Goal: Book appointment/travel/reservation

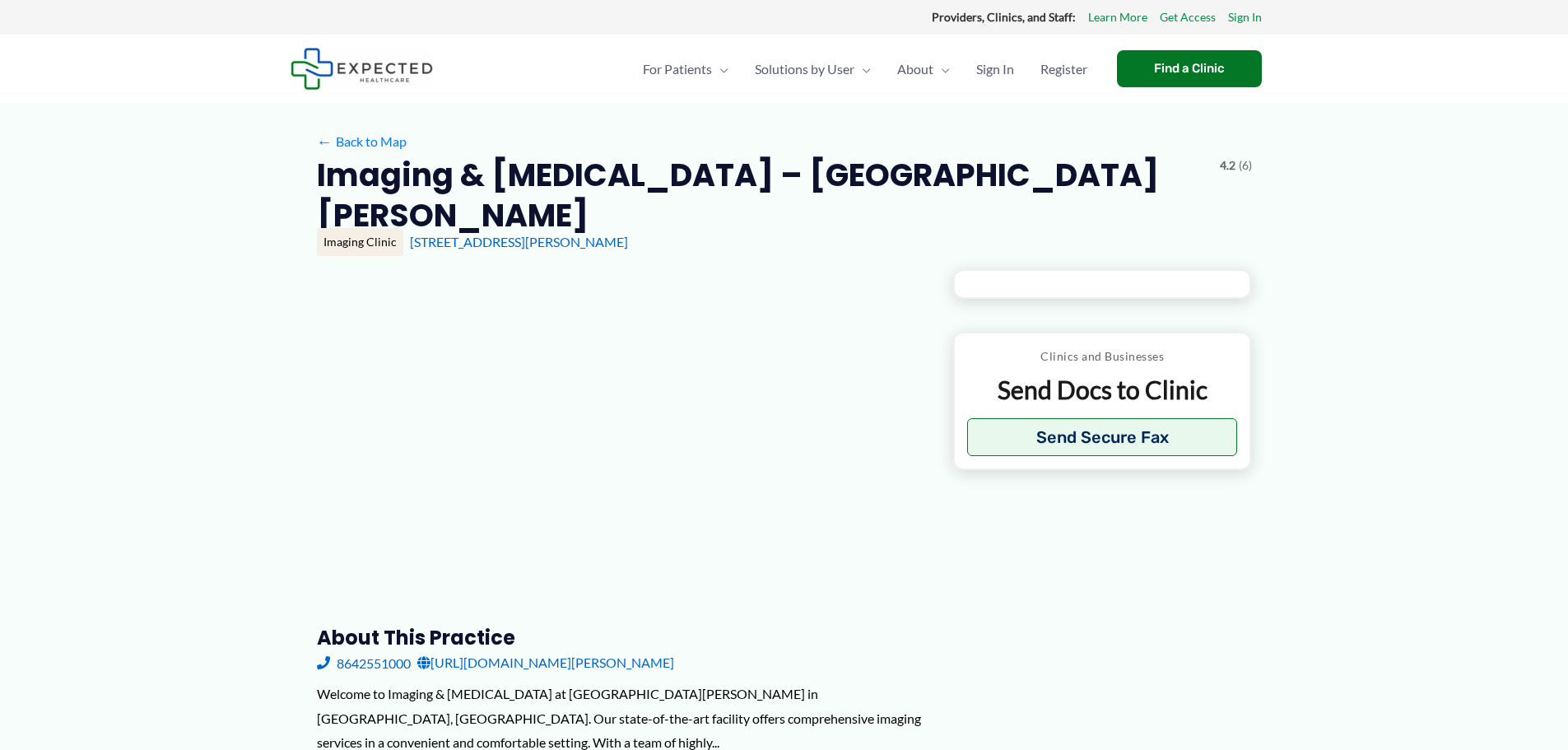
type input "**********"
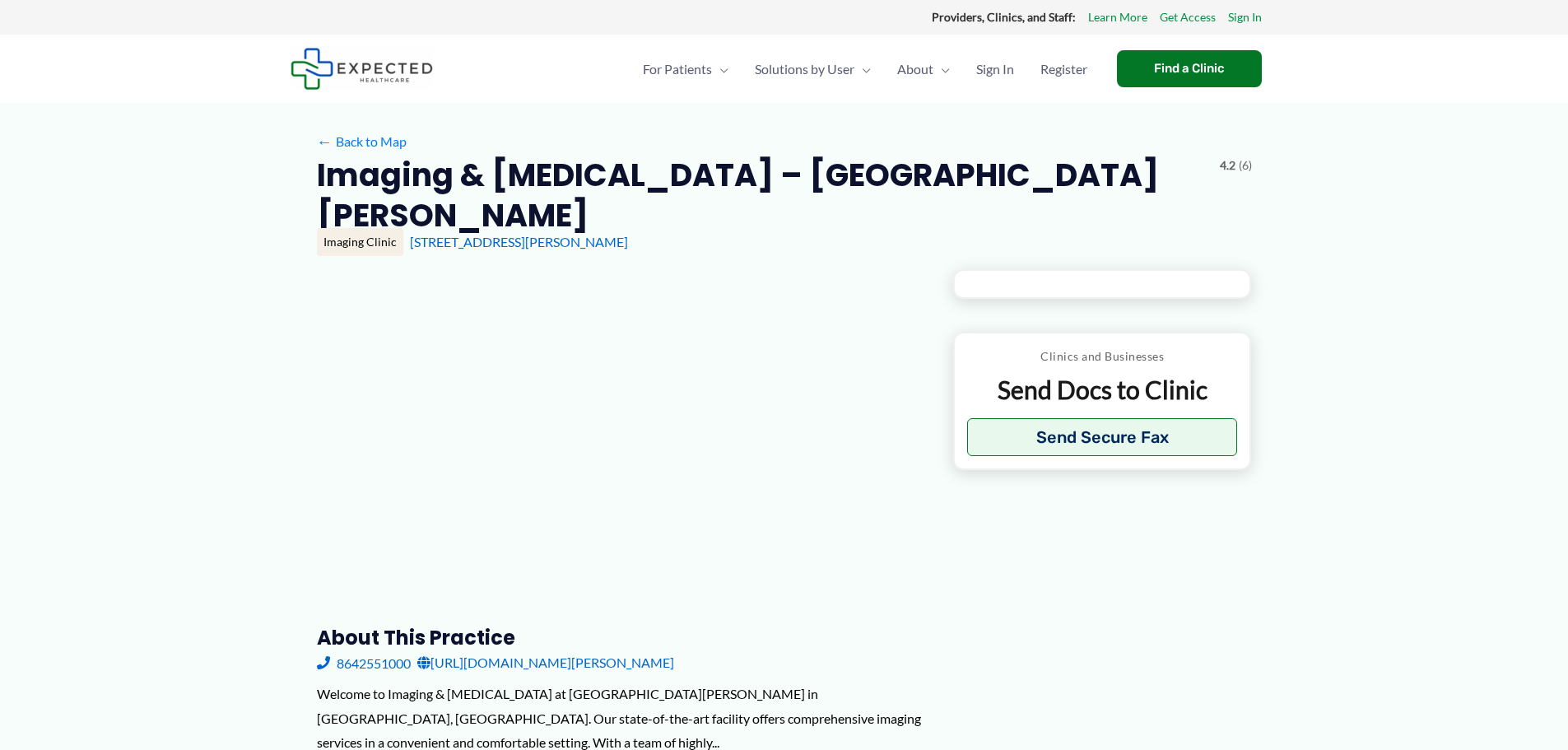
type input "**********"
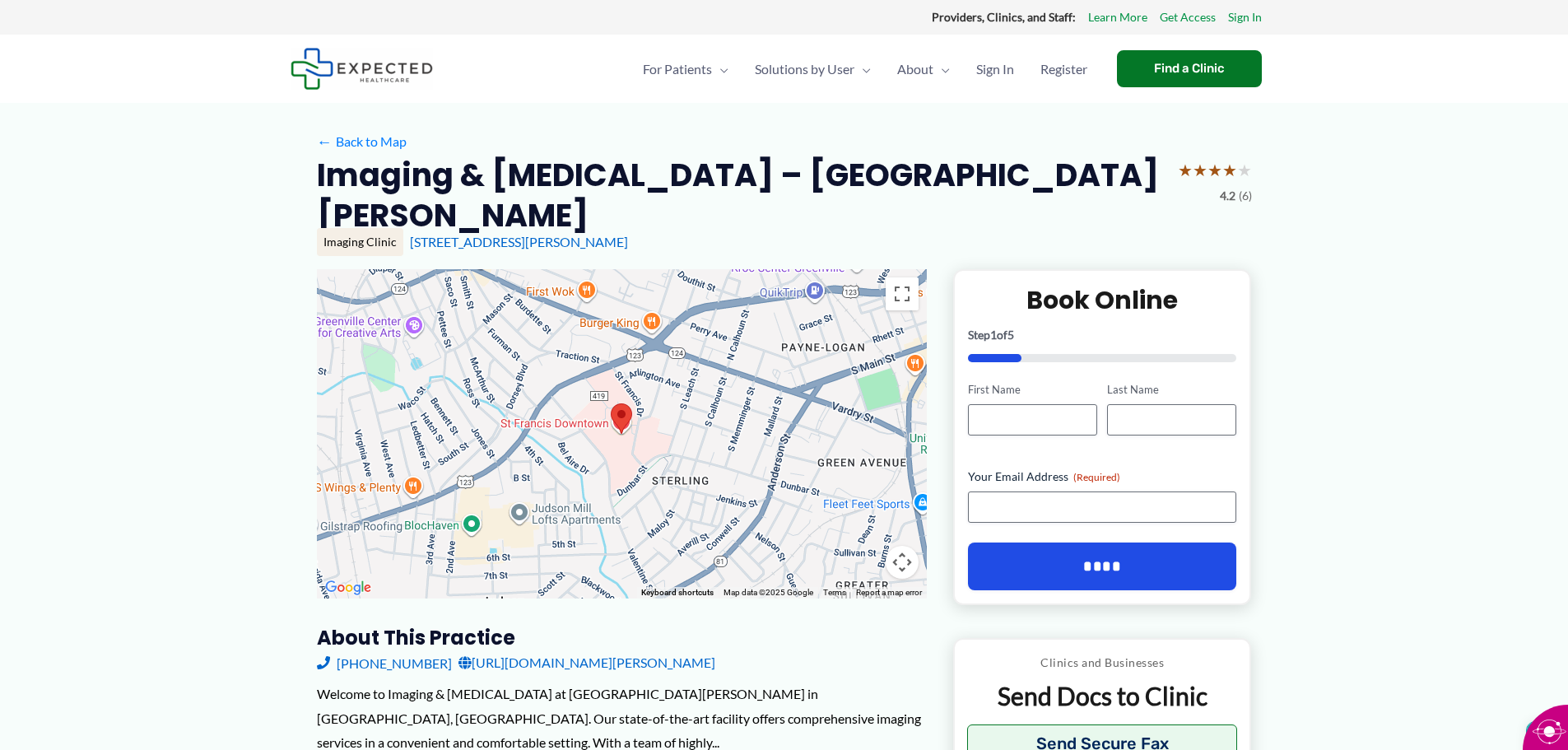
click at [584, 651] on link "[URL][DOMAIN_NAME][PERSON_NAME]" at bounding box center [586, 662] width 257 height 24
